Goal: Book appointment/travel/reservation

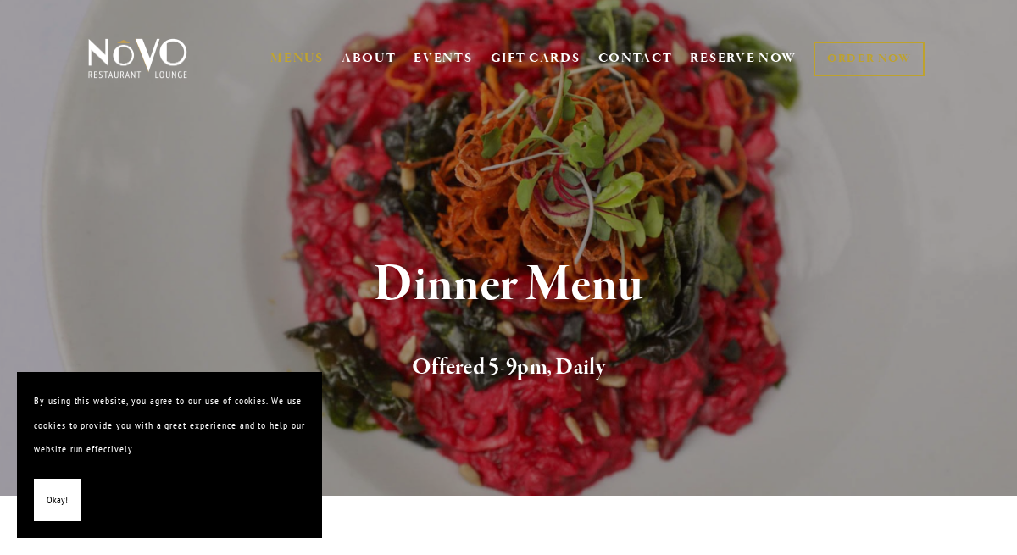
click at [66, 509] on span "Okay!" at bounding box center [57, 500] width 21 height 25
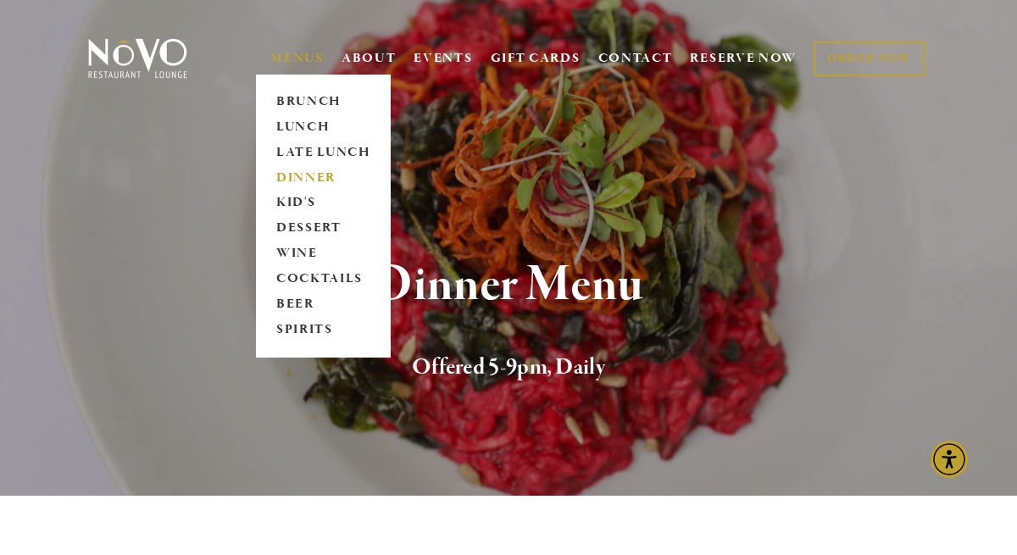
click at [312, 170] on link "DINNER" at bounding box center [323, 177] width 106 height 25
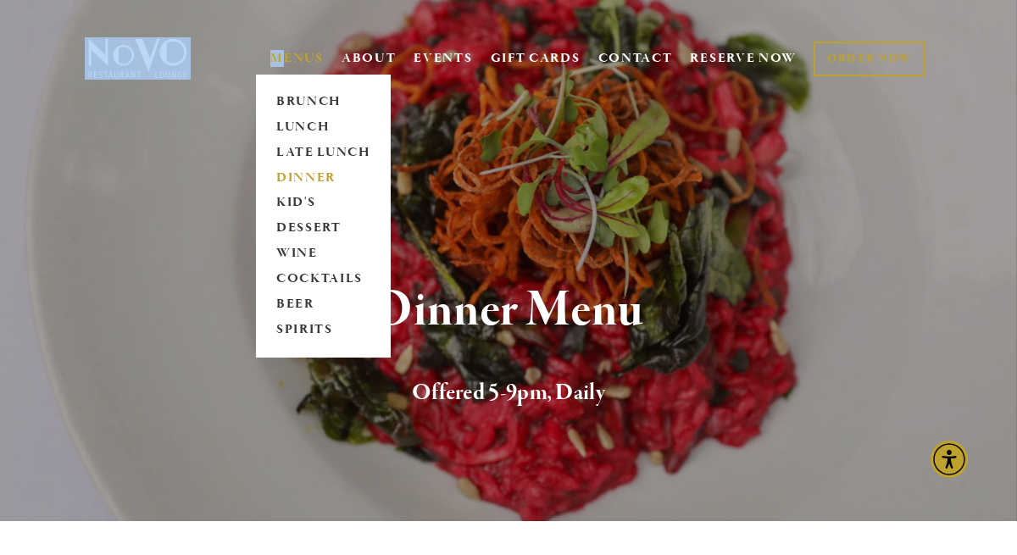
drag, startPoint x: 67, startPoint y: 49, endPoint x: 277, endPoint y: 54, distance: 210.3
click at [277, 54] on div "MENUS BRUNCH LUNCH LATE LUNCH DINNER KID'S DESSERT WINE COCKTAILS BEER SPIRITS …" at bounding box center [508, 60] width 1017 height 87
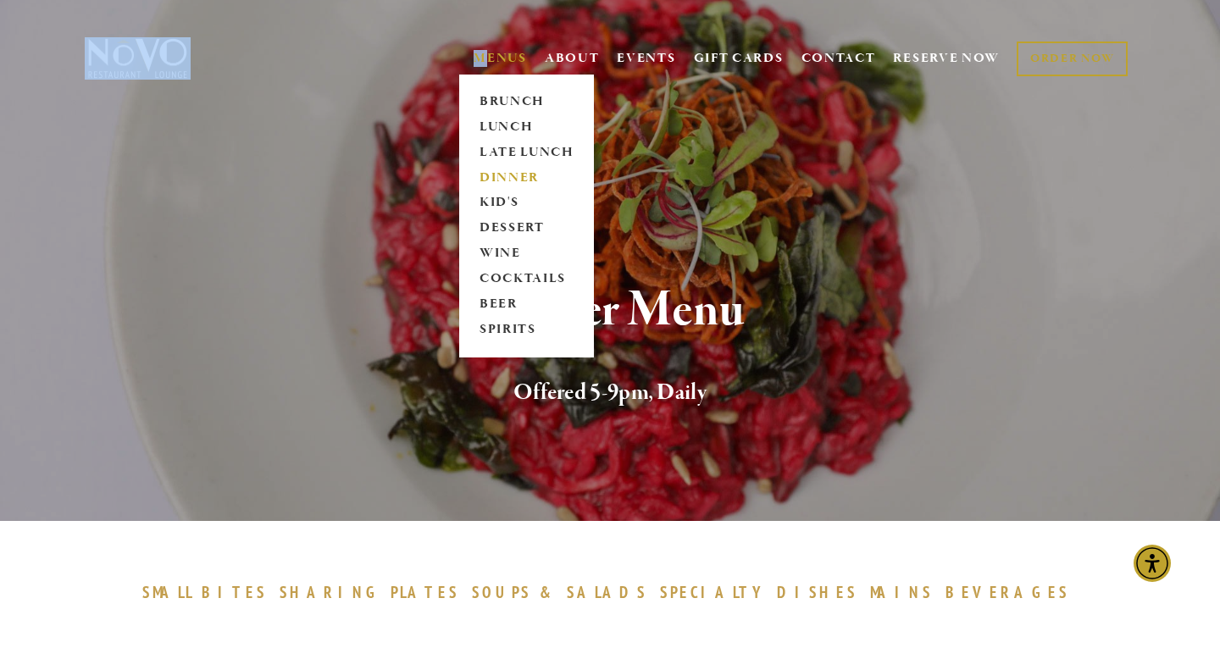
click at [515, 177] on link "DINNER" at bounding box center [527, 177] width 106 height 25
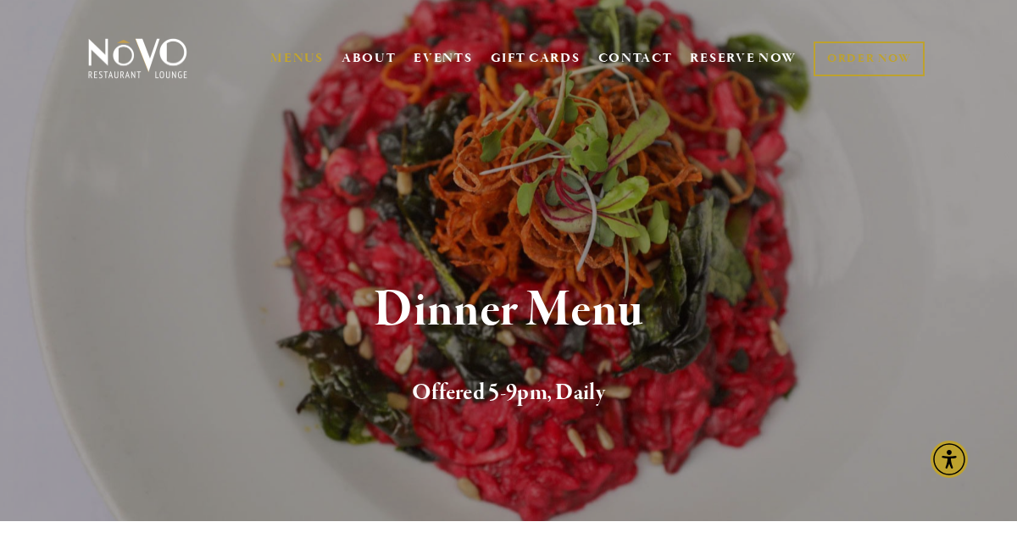
click at [686, 60] on div "MENUS [GEOGRAPHIC_DATA] LUNCH LATE LUNCH DINNER KID'S DESSERT WINE COCKTAILS BE…" at bounding box center [597, 59] width 671 height 35
click at [691, 60] on link "RESERVE NOW" at bounding box center [743, 58] width 107 height 32
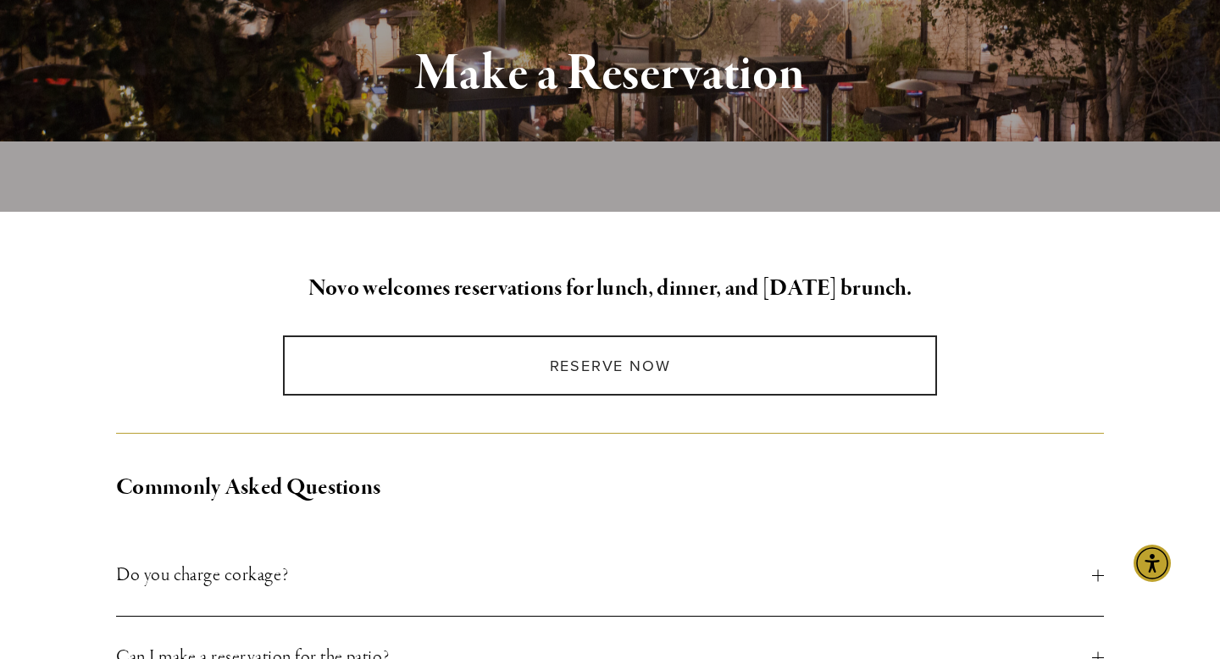
scroll to position [204, 0]
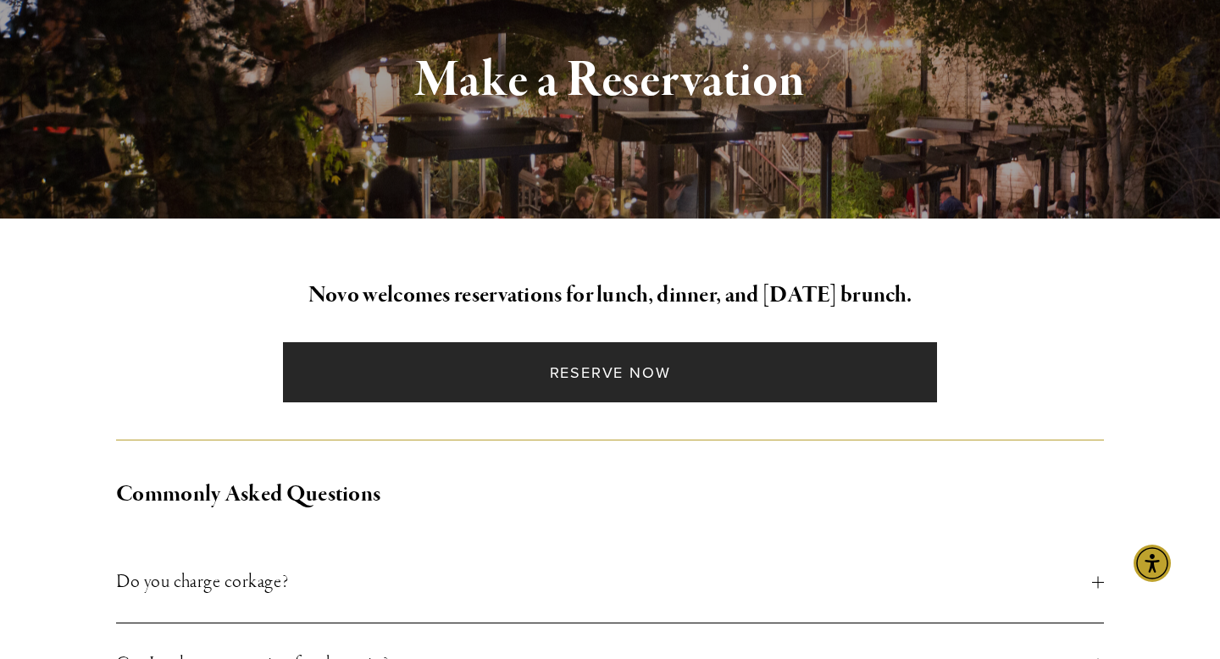
click at [766, 392] on link "Reserve Now" at bounding box center [609, 372] width 653 height 60
